Goal: Task Accomplishment & Management: Use online tool/utility

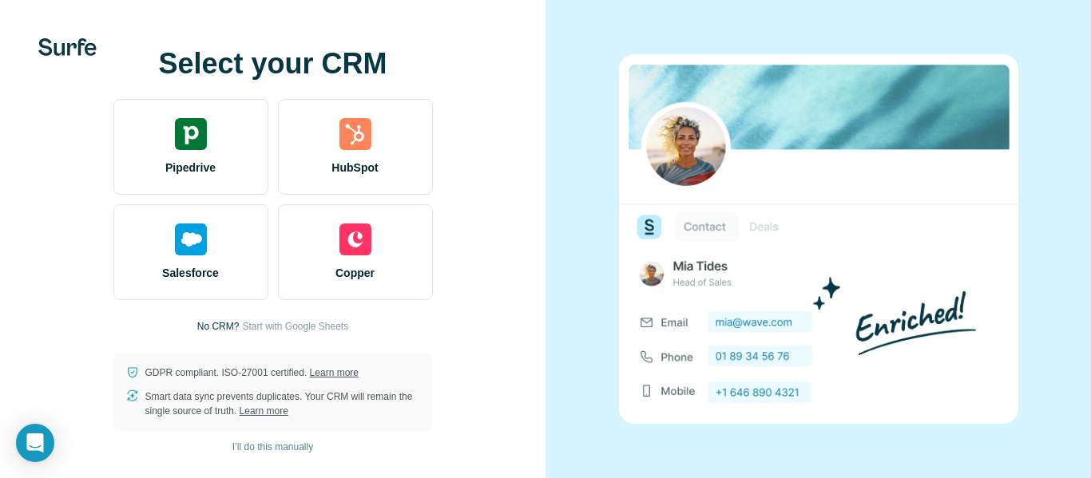
click at [435, 278] on div "Select your CRM Pipedrive HubSpot Salesforce Copper No CRM? Start with Google S…" at bounding box center [273, 239] width 482 height 383
click at [1086, 62] on div at bounding box center [819, 239] width 546 height 478
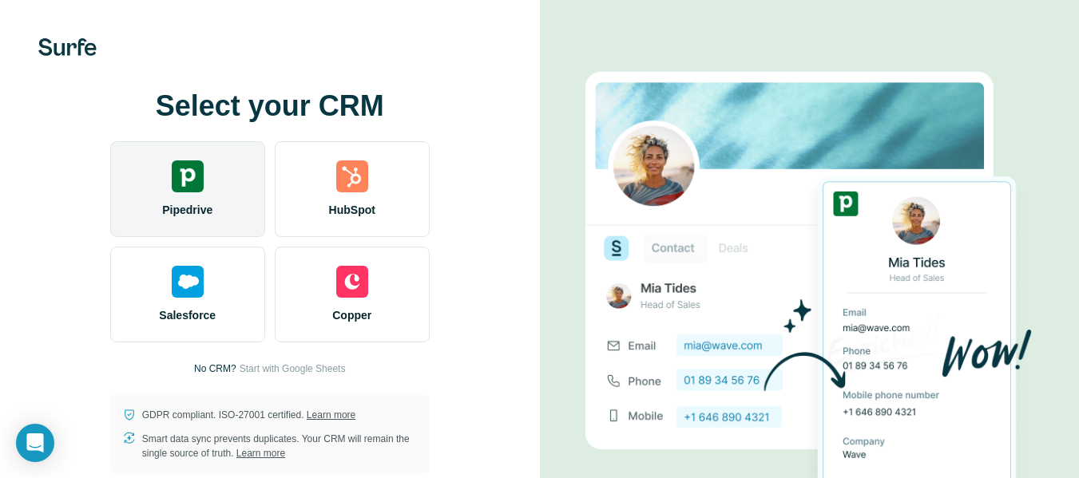
click at [219, 199] on div "Pipedrive" at bounding box center [187, 189] width 155 height 96
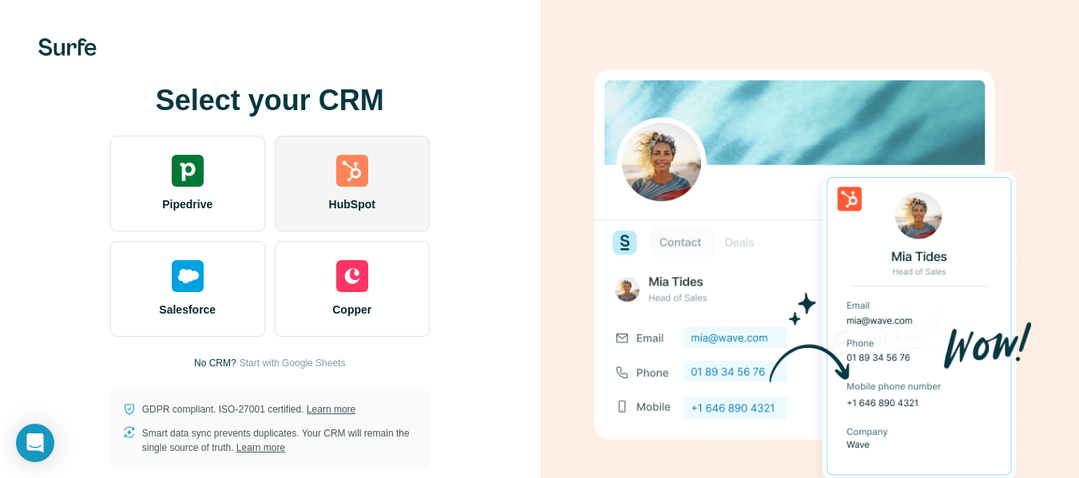
click at [315, 200] on div "HubSpot" at bounding box center [352, 184] width 155 height 96
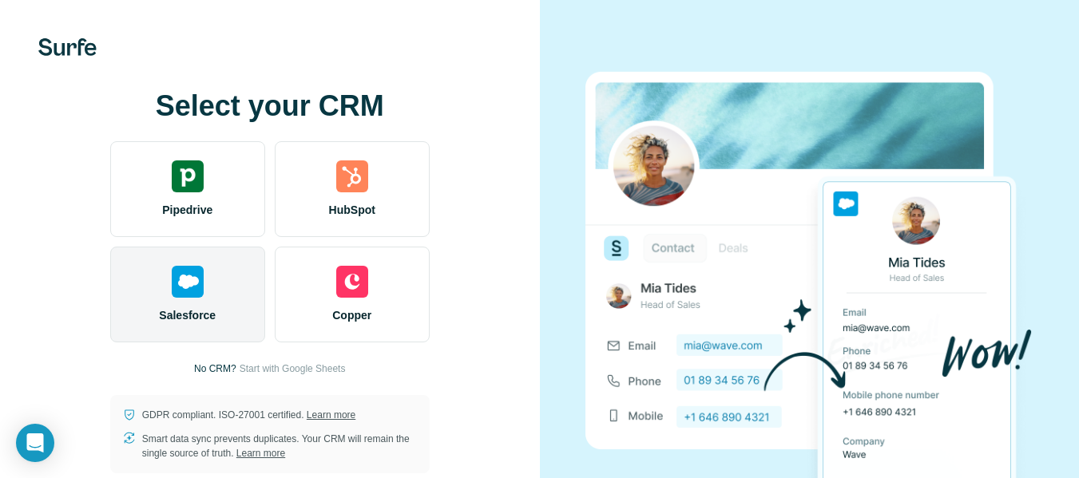
click at [242, 257] on div "Salesforce" at bounding box center [187, 295] width 155 height 96
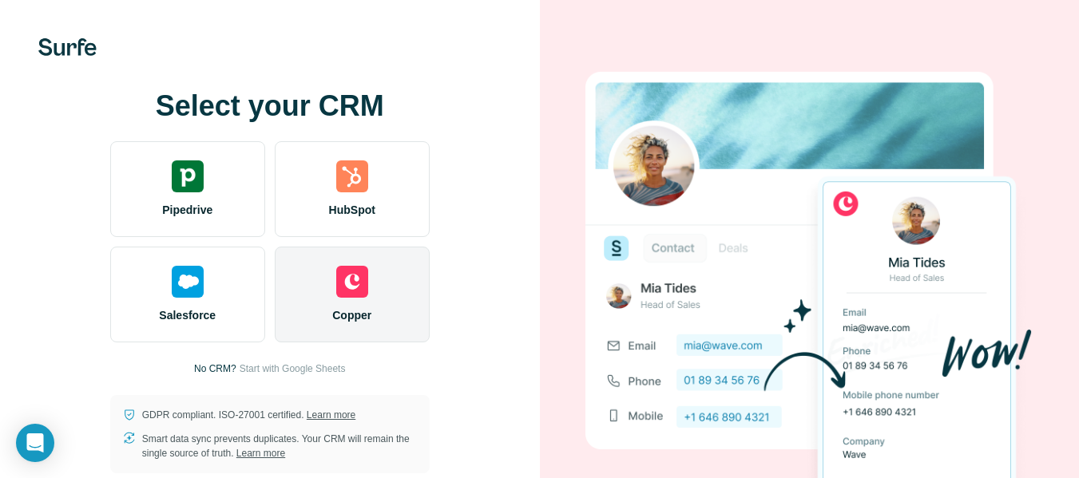
click at [309, 264] on div "Copper" at bounding box center [352, 295] width 155 height 96
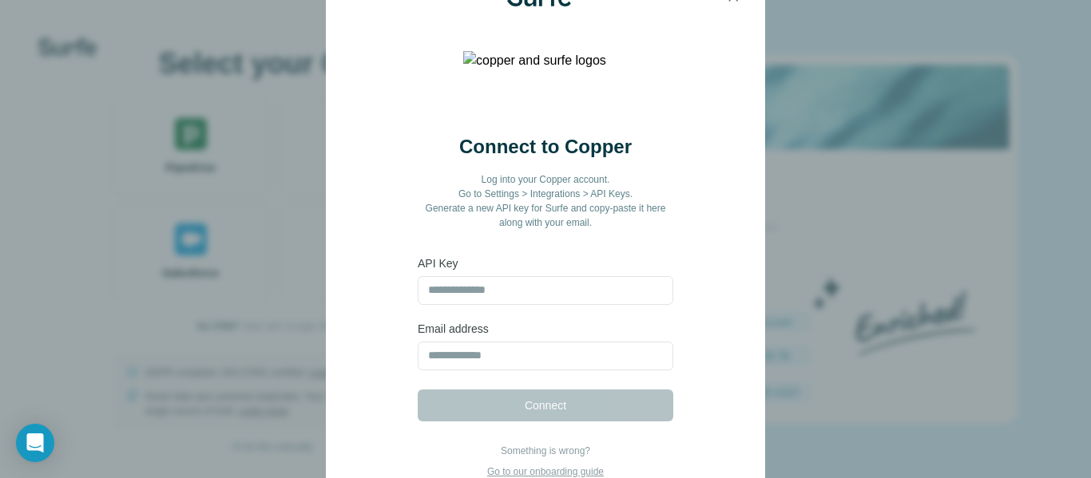
click at [228, 344] on div "Connect to Copper Log into your Copper account. Go to Settings > Integrations >…" at bounding box center [545, 239] width 1091 height 478
click at [1082, 133] on div "Connect to Copper Log into your Copper account. Go to Settings > Integrations >…" at bounding box center [545, 239] width 1091 height 478
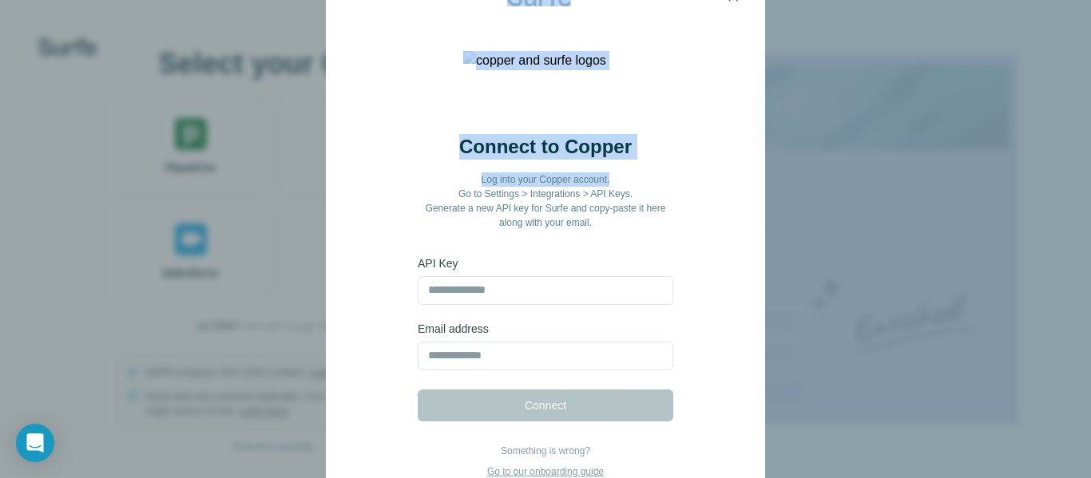
drag, startPoint x: 862, startPoint y: 31, endPoint x: 730, endPoint y: -89, distance: 178.1
click at [730, 0] on html "Select your CRM Pipedrive HubSpot Salesforce Copper No CRM? Start with Google S…" at bounding box center [545, 239] width 1091 height 478
